Goal: Task Accomplishment & Management: Complete application form

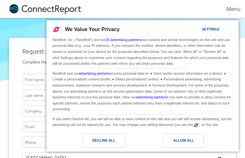
type input "[EMAIL_ADDRESS][DOMAIN_NAME]"
type input "czCfDqVq"
type input "cmrsEZLvkbUx"
type input "eQdwbKLZeXGQy"
type input "zhFRjpYOsIDiKPCN"
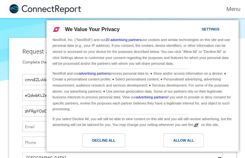
type input "[EMAIL_ADDRESS][DOMAIN_NAME]"
type input "8906535704"
